Goal: Task Accomplishment & Management: Manage account settings

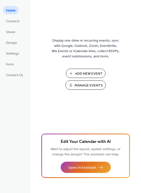
click at [87, 84] on span "Manage Events" at bounding box center [88, 85] width 28 height 5
click at [90, 86] on span "Manage Events" at bounding box center [88, 85] width 28 height 5
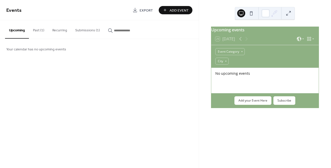
click at [87, 30] on button "Submissions (1)" at bounding box center [87, 29] width 33 height 18
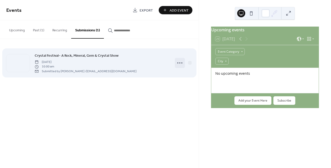
click at [181, 65] on icon at bounding box center [180, 63] width 8 height 8
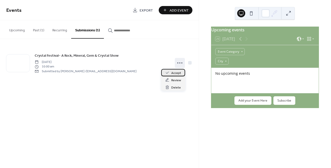
click at [177, 74] on span "Accept" at bounding box center [176, 73] width 10 height 5
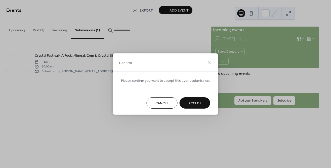
click at [192, 103] on span "Accept" at bounding box center [194, 103] width 13 height 5
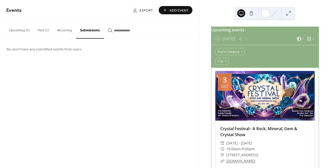
click at [263, 99] on div at bounding box center [264, 96] width 99 height 50
click at [15, 32] on button "Upcoming (1)" at bounding box center [19, 29] width 29 height 18
click at [257, 103] on div at bounding box center [264, 96] width 99 height 50
click at [41, 31] on button "Past (1)" at bounding box center [43, 29] width 19 height 18
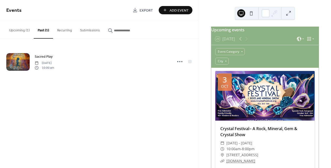
click at [18, 31] on button "Upcoming (1)" at bounding box center [19, 29] width 29 height 18
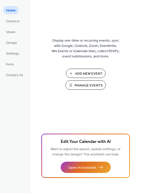
click at [83, 87] on span "Manage Events" at bounding box center [88, 85] width 28 height 5
click at [90, 85] on span "Manage Events" at bounding box center [88, 85] width 28 height 5
click at [91, 86] on span "Manage Events" at bounding box center [88, 85] width 28 height 5
click at [84, 86] on span "Manage Events" at bounding box center [88, 85] width 28 height 5
click at [88, 88] on span "Manage Events" at bounding box center [88, 85] width 28 height 5
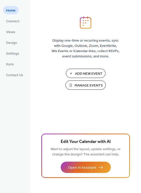
click at [85, 88] on span "Manage Events" at bounding box center [88, 85] width 28 height 5
click at [80, 87] on span "Manage Events" at bounding box center [88, 85] width 28 height 5
click at [78, 83] on span "Manage Events" at bounding box center [88, 85] width 28 height 5
click at [85, 88] on span "Manage Events" at bounding box center [88, 85] width 28 height 5
click at [84, 86] on span "Manage Events" at bounding box center [88, 85] width 28 height 5
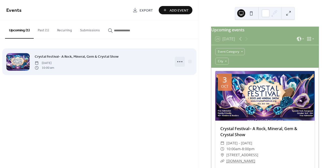
click at [178, 62] on icon at bounding box center [180, 62] width 8 height 8
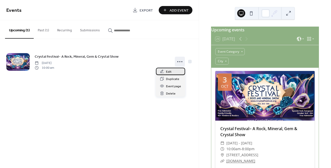
click at [168, 73] on span "Edit" at bounding box center [169, 71] width 6 height 5
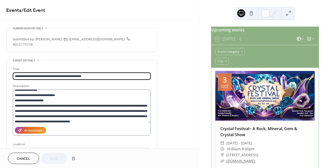
scroll to position [24, 0]
click at [48, 96] on textarea at bounding box center [82, 107] width 138 height 34
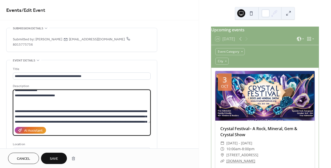
type textarea "**********"
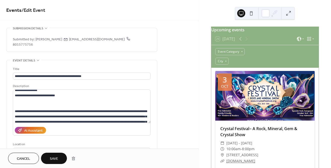
click at [55, 159] on span "Save" at bounding box center [54, 159] width 8 height 5
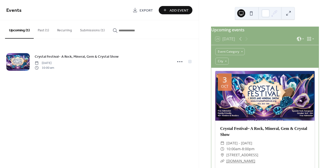
click at [91, 30] on button "Submissions (1)" at bounding box center [92, 29] width 33 height 18
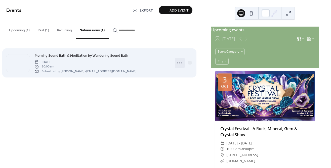
click at [178, 63] on icon at bounding box center [180, 63] width 8 height 8
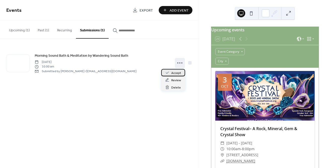
click at [174, 74] on span "Accept" at bounding box center [176, 73] width 10 height 5
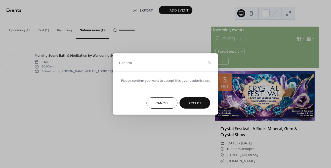
click at [193, 104] on span "Accept" at bounding box center [194, 103] width 13 height 5
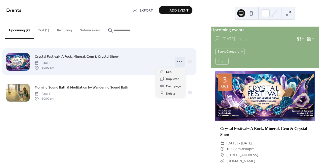
click at [179, 60] on icon at bounding box center [180, 62] width 8 height 8
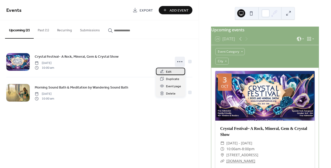
click at [170, 73] on span "Edit" at bounding box center [169, 71] width 6 height 5
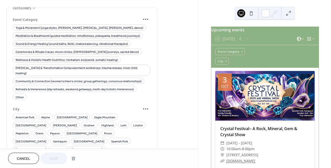
scroll to position [363, 0]
click at [128, 140] on span "Spanish Fork" at bounding box center [119, 142] width 17 height 5
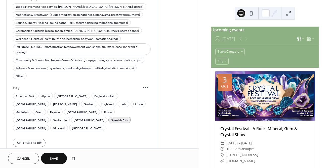
click at [57, 159] on span "Save" at bounding box center [54, 159] width 8 height 5
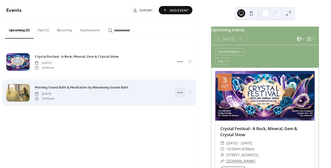
click at [179, 92] on icon at bounding box center [180, 93] width 8 height 8
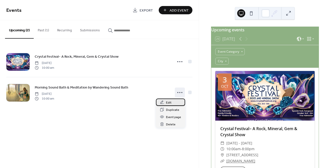
click at [169, 103] on span "Edit" at bounding box center [169, 102] width 6 height 5
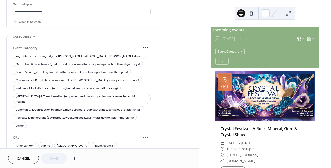
scroll to position [385, 0]
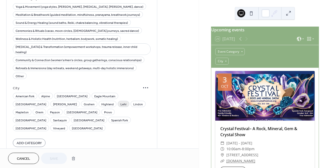
click at [120, 102] on span "Lehi" at bounding box center [123, 104] width 6 height 5
click at [59, 158] on button "Save" at bounding box center [54, 158] width 26 height 11
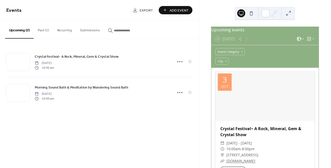
click at [86, 28] on button "Submissions" at bounding box center [90, 29] width 28 height 18
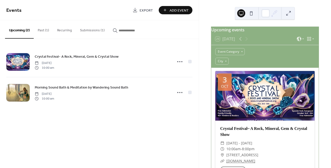
click at [92, 32] on button "Submissions (1)" at bounding box center [92, 29] width 33 height 18
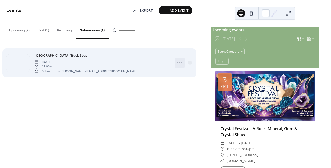
click at [180, 63] on icon at bounding box center [180, 63] width 8 height 8
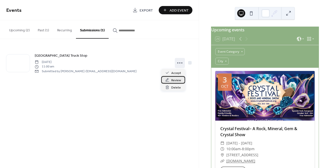
click at [175, 80] on span "Review" at bounding box center [176, 80] width 10 height 5
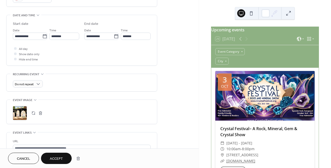
scroll to position [197, 0]
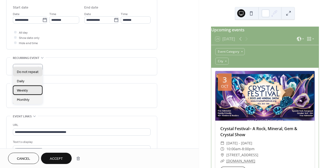
click at [33, 90] on div "Weekly" at bounding box center [28, 90] width 30 height 9
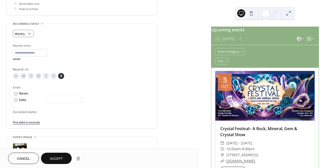
scroll to position [232, 0]
click at [15, 98] on div at bounding box center [15, 99] width 3 height 3
click at [84, 96] on icon at bounding box center [81, 98] width 5 height 5
click at [79, 95] on input "text" at bounding box center [61, 98] width 35 height 7
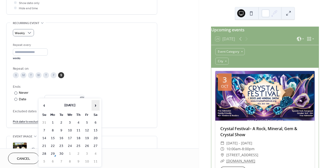
click at [96, 106] on span "›" at bounding box center [96, 106] width 8 height 10
click at [95, 145] on td "27" at bounding box center [95, 146] width 8 height 7
type input "**********"
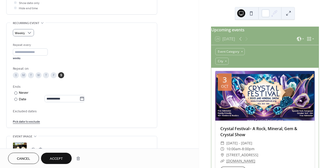
click at [93, 111] on div "Excluded dates Pick date to exclude" at bounding box center [82, 117] width 138 height 16
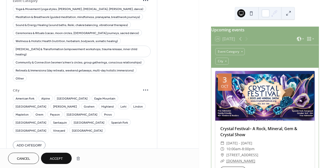
scroll to position [471, 0]
click at [103, 120] on span "[GEOGRAPHIC_DATA]" at bounding box center [89, 122] width 31 height 5
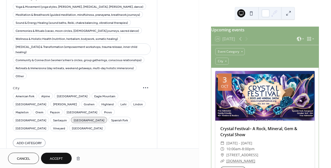
click at [56, 160] on span "Accept" at bounding box center [56, 159] width 13 height 5
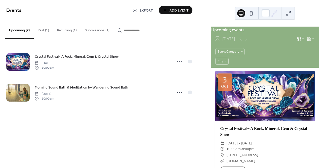
click at [94, 31] on button "Submissions (1)" at bounding box center [97, 29] width 33 height 18
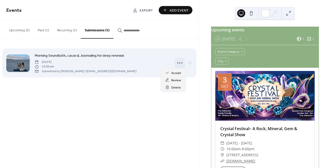
click at [182, 62] on icon at bounding box center [180, 63] width 8 height 8
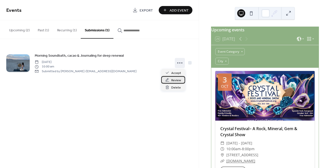
click at [176, 81] on span "Review" at bounding box center [176, 80] width 10 height 5
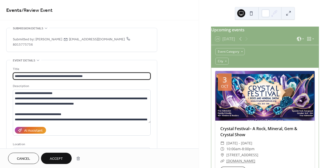
click at [34, 73] on input "**********" at bounding box center [82, 76] width 138 height 7
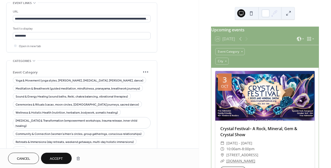
scroll to position [313, 0]
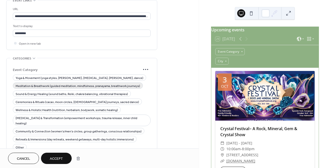
type input "**********"
click at [65, 84] on span "Meditation & Breathwork (guided meditation, mindfulness, pranayama, breathwork …" at bounding box center [78, 86] width 124 height 5
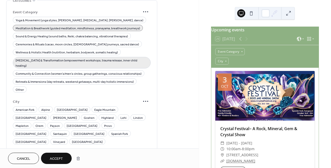
scroll to position [374, 0]
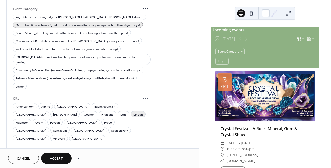
click at [133, 112] on span "Lindon" at bounding box center [138, 114] width 10 height 5
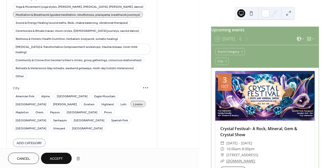
click at [60, 159] on span "Accept" at bounding box center [56, 159] width 13 height 5
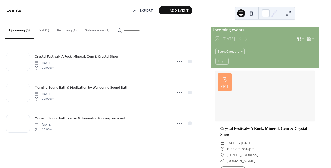
click at [100, 30] on button "Submissions (1)" at bounding box center [97, 29] width 33 height 18
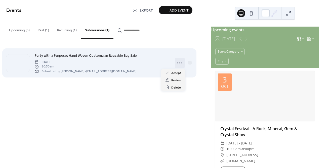
click at [181, 63] on circle at bounding box center [181, 63] width 1 height 1
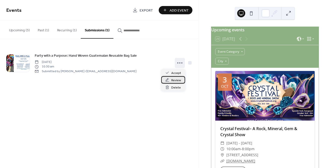
click at [174, 80] on span "Review" at bounding box center [176, 80] width 10 height 5
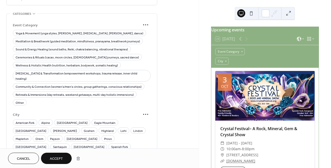
scroll to position [359, 0]
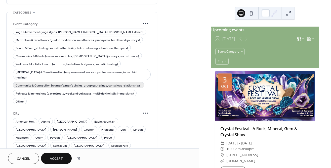
click at [31, 83] on span "Community & Connection (women’s/men’s circles, group gatherings, conscious rela…" at bounding box center [79, 85] width 126 height 5
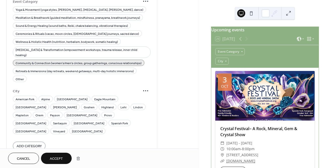
scroll to position [385, 0]
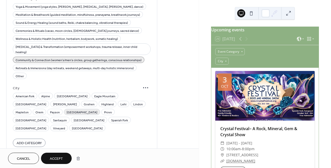
click at [67, 110] on span "[GEOGRAPHIC_DATA]" at bounding box center [82, 112] width 31 height 5
click at [61, 58] on span "Community & Connection (women’s/men’s circles, group gatherings, conscious rela…" at bounding box center [79, 60] width 126 height 5
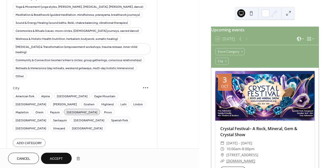
click at [59, 161] on span "Accept" at bounding box center [56, 159] width 13 height 5
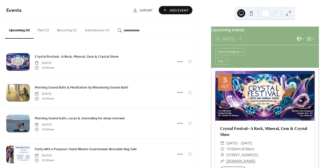
click at [94, 28] on button "Submissions (1)" at bounding box center [97, 29] width 33 height 18
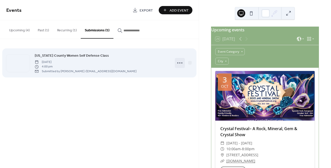
click at [180, 64] on icon at bounding box center [180, 63] width 8 height 8
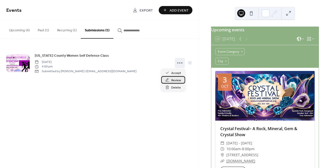
click at [175, 80] on span "Review" at bounding box center [176, 80] width 10 height 5
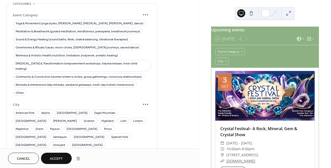
scroll to position [381, 0]
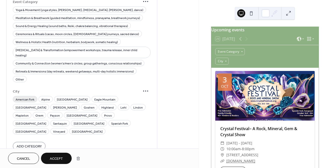
click at [26, 97] on span "American Fork" at bounding box center [25, 99] width 19 height 5
click at [67, 113] on span "[GEOGRAPHIC_DATA]" at bounding box center [82, 115] width 31 height 5
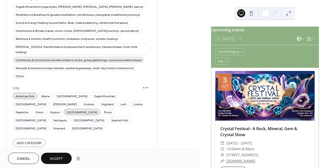
click at [38, 58] on span "Community & Connection (women’s/men’s circles, group gatherings, conscious rela…" at bounding box center [79, 60] width 126 height 5
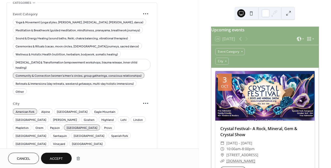
scroll to position [371, 0]
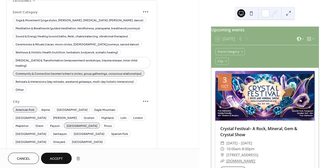
click at [58, 160] on span "Accept" at bounding box center [56, 159] width 13 height 5
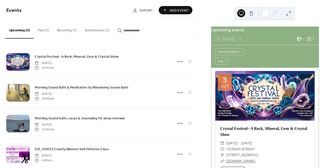
click at [98, 30] on button "Submissions (1)" at bounding box center [97, 29] width 33 height 18
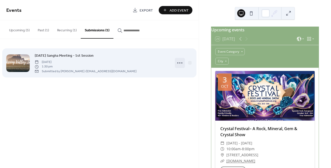
click at [180, 63] on icon at bounding box center [180, 63] width 8 height 8
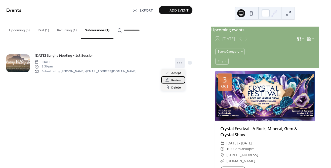
click at [174, 80] on span "Review" at bounding box center [176, 80] width 10 height 5
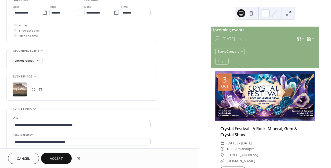
scroll to position [206, 0]
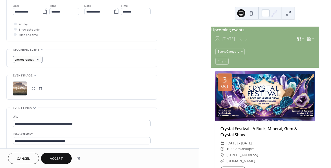
type input "**********"
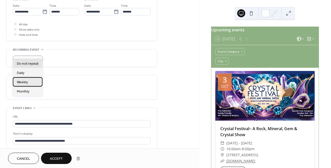
click at [32, 84] on div "Weekly" at bounding box center [28, 81] width 30 height 9
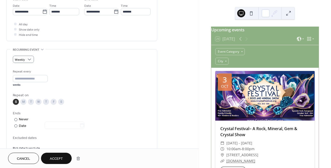
scroll to position [218, 0]
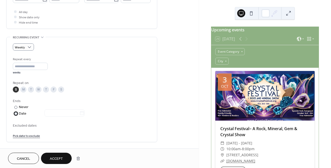
click at [16, 112] on div at bounding box center [15, 113] width 3 height 3
click at [84, 111] on icon at bounding box center [81, 113] width 5 height 5
click at [79, 110] on input "text" at bounding box center [61, 113] width 35 height 7
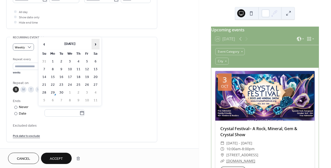
click at [96, 42] on span "›" at bounding box center [96, 44] width 8 height 10
click at [46, 92] on td "26" at bounding box center [44, 92] width 8 height 7
type input "**********"
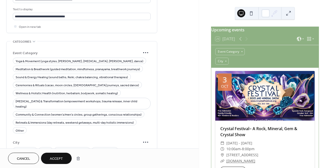
scroll to position [419, 0]
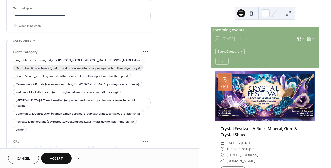
click at [58, 66] on span "Meditation & Breathwork (guided meditation, mindfulness, pranayama, breathwork …" at bounding box center [78, 68] width 124 height 5
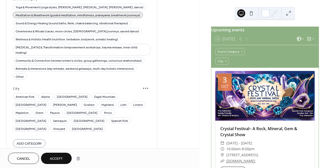
scroll to position [472, 0]
click at [104, 110] on span "Provo" at bounding box center [108, 112] width 8 height 5
click at [55, 161] on span "Accept" at bounding box center [56, 159] width 13 height 5
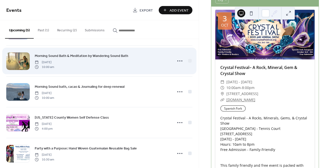
scroll to position [40, 0]
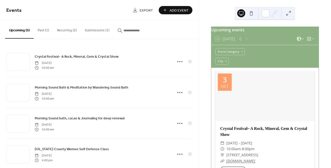
click at [97, 31] on button "Submissions (1)" at bounding box center [97, 29] width 33 height 18
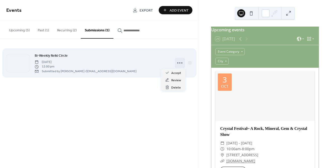
click at [179, 63] on circle at bounding box center [179, 63] width 1 height 1
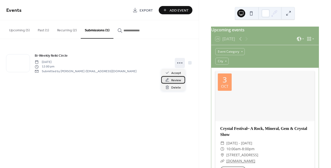
click at [175, 80] on span "Review" at bounding box center [176, 80] width 10 height 5
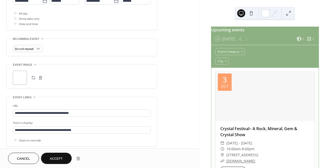
scroll to position [211, 0]
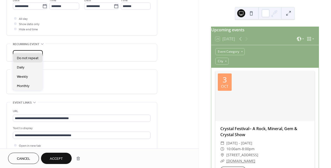
click at [35, 50] on div "Do not repeat" at bounding box center [28, 53] width 30 height 7
click at [33, 78] on div "Weekly" at bounding box center [28, 76] width 30 height 9
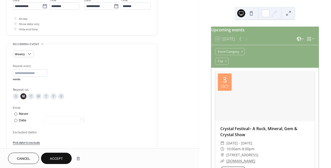
click at [26, 140] on link "Pick date to exclude" at bounding box center [26, 142] width 27 height 5
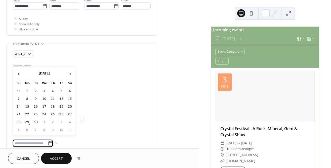
click at [65, 57] on div "Weekly Repeat every * weeks Repeat on S M T W T F S Ends ​ Never ​ Date Exclude…" at bounding box center [82, 98] width 138 height 97
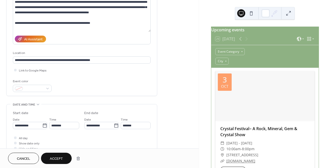
scroll to position [103, 0]
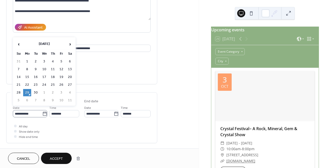
click at [44, 112] on icon at bounding box center [44, 114] width 5 height 5
click at [42, 110] on input "**********" at bounding box center [27, 113] width 29 height 7
click at [68, 41] on span "›" at bounding box center [70, 44] width 8 height 10
click at [38, 67] on td "7" at bounding box center [36, 69] width 8 height 7
type input "**********"
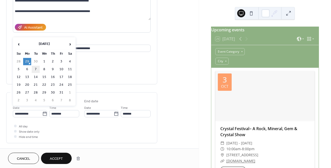
type input "**********"
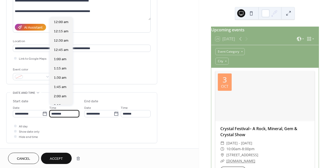
click at [57, 110] on input "********" at bounding box center [64, 113] width 30 height 7
click at [56, 78] on span "7:45 pm" at bounding box center [60, 79] width 13 height 5
type input "*******"
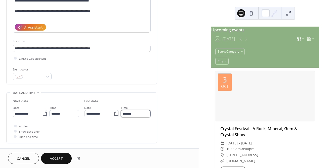
click at [129, 110] on input "*******" at bounding box center [136, 113] width 30 height 7
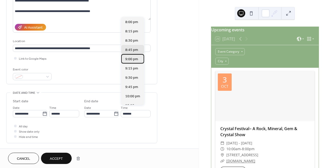
click at [127, 61] on span "9:00 pm" at bounding box center [131, 59] width 13 height 5
type input "*******"
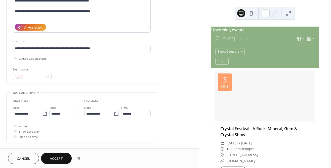
click at [102, 129] on div "All day Show date only Hide end time" at bounding box center [82, 132] width 138 height 16
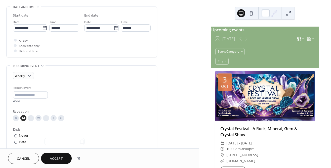
scroll to position [192, 0]
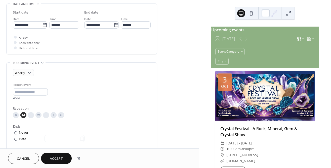
click at [31, 112] on div "T" at bounding box center [31, 115] width 6 height 6
click at [23, 112] on div "M" at bounding box center [23, 115] width 6 height 6
type input "*"
click at [45, 88] on input "*" at bounding box center [30, 91] width 35 height 7
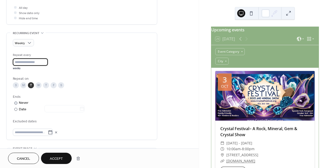
scroll to position [226, 0]
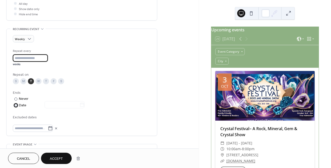
click at [22, 103] on div "Date" at bounding box center [52, 106] width 66 height 6
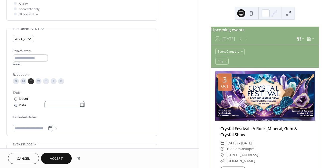
click at [83, 103] on icon at bounding box center [82, 105] width 4 height 4
click at [79, 101] on input "text" at bounding box center [61, 104] width 35 height 7
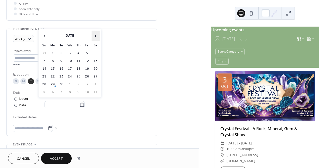
click at [95, 37] on span "›" at bounding box center [96, 36] width 8 height 10
click at [63, 84] on td "25" at bounding box center [61, 84] width 8 height 7
type input "**********"
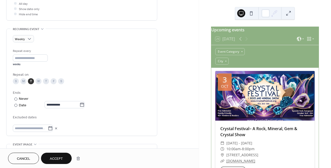
click at [89, 125] on div at bounding box center [82, 128] width 138 height 7
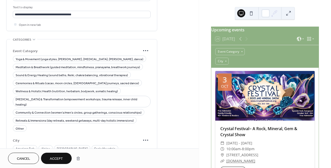
scroll to position [422, 0]
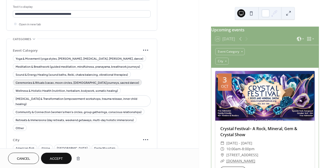
click at [41, 80] on span "Ceremonies & Rituals (cacao, moon circles, [DEMOGRAPHIC_DATA] journeys, sacred …" at bounding box center [77, 82] width 123 height 5
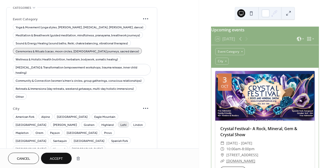
scroll to position [455, 0]
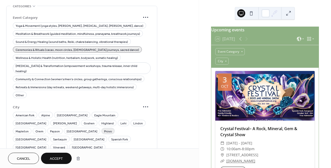
click at [104, 129] on span "Provo" at bounding box center [108, 131] width 8 height 5
click at [59, 162] on span "Accept" at bounding box center [56, 159] width 13 height 5
